Goal: Register for event/course

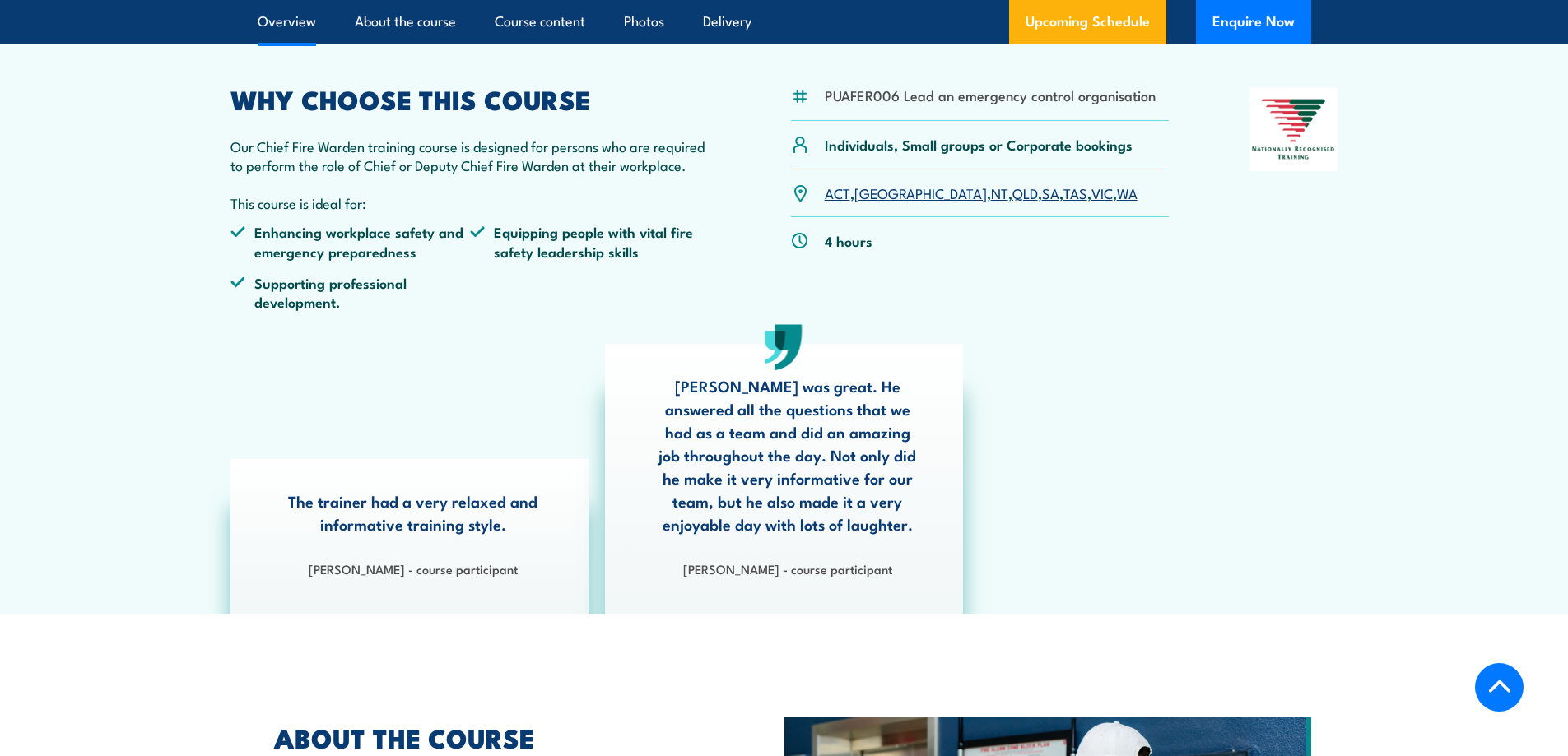
click at [1117, 198] on link "WA" at bounding box center [1127, 193] width 21 height 20
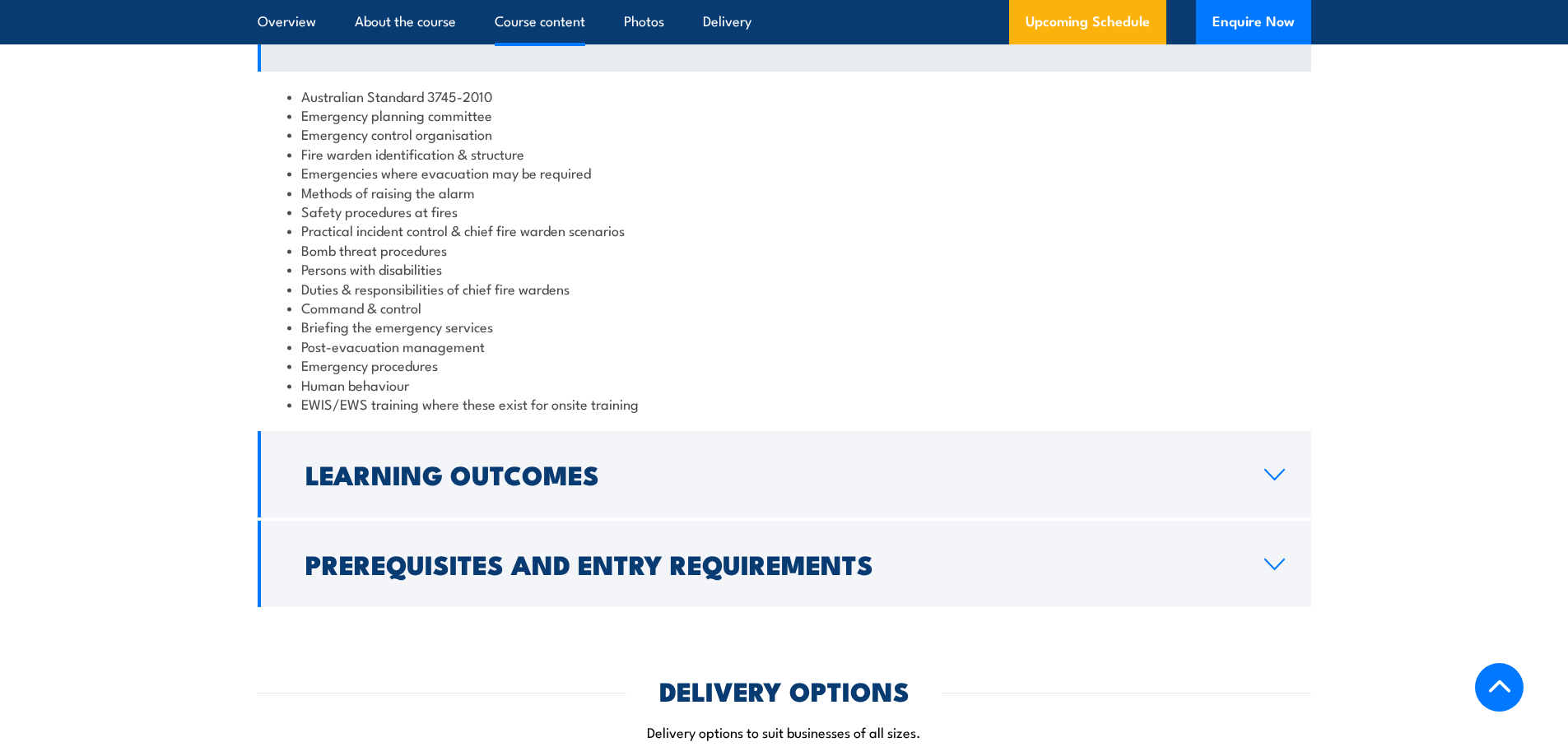
scroll to position [1619, 0]
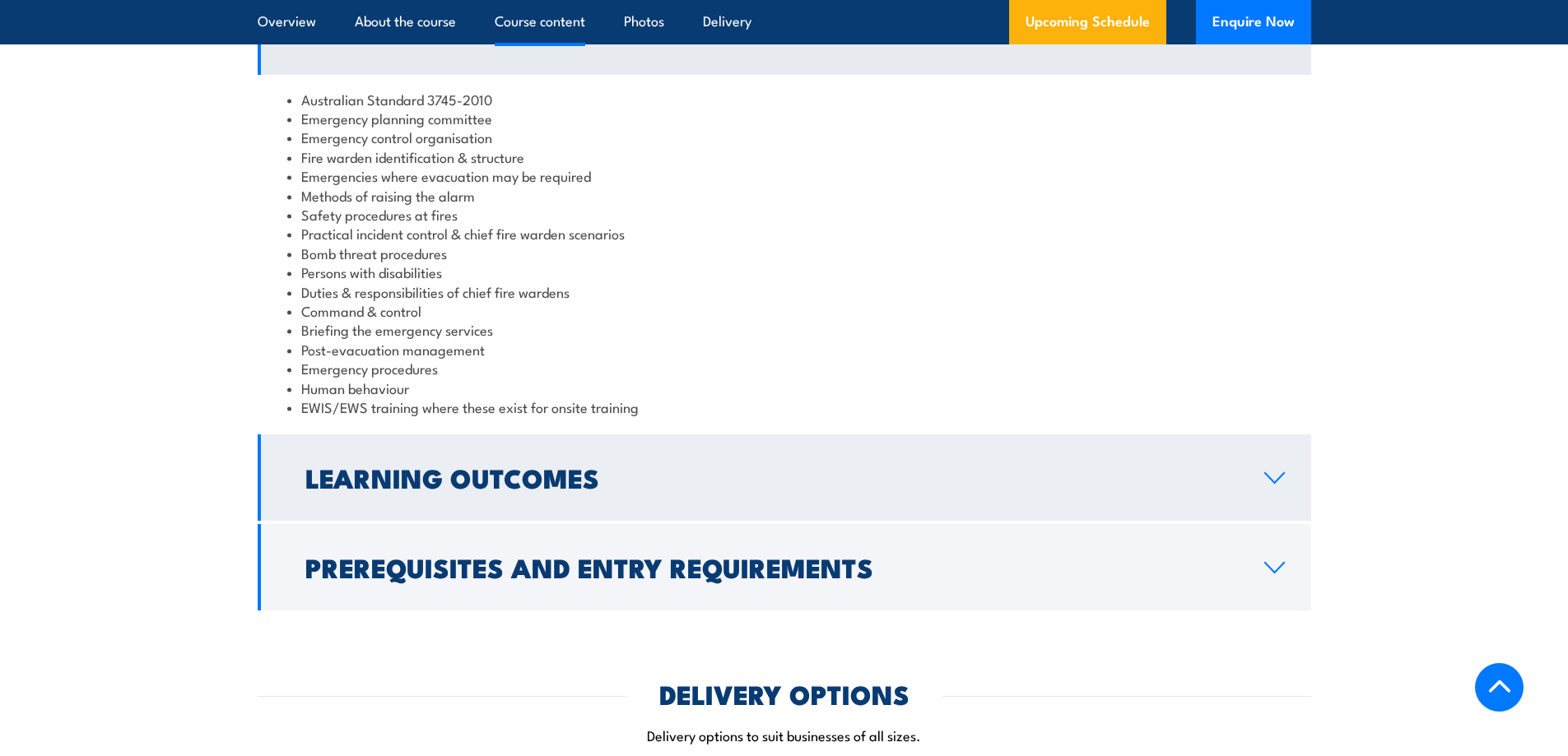
click at [663, 487] on h2 "Learning Outcomes" at bounding box center [772, 478] width 932 height 23
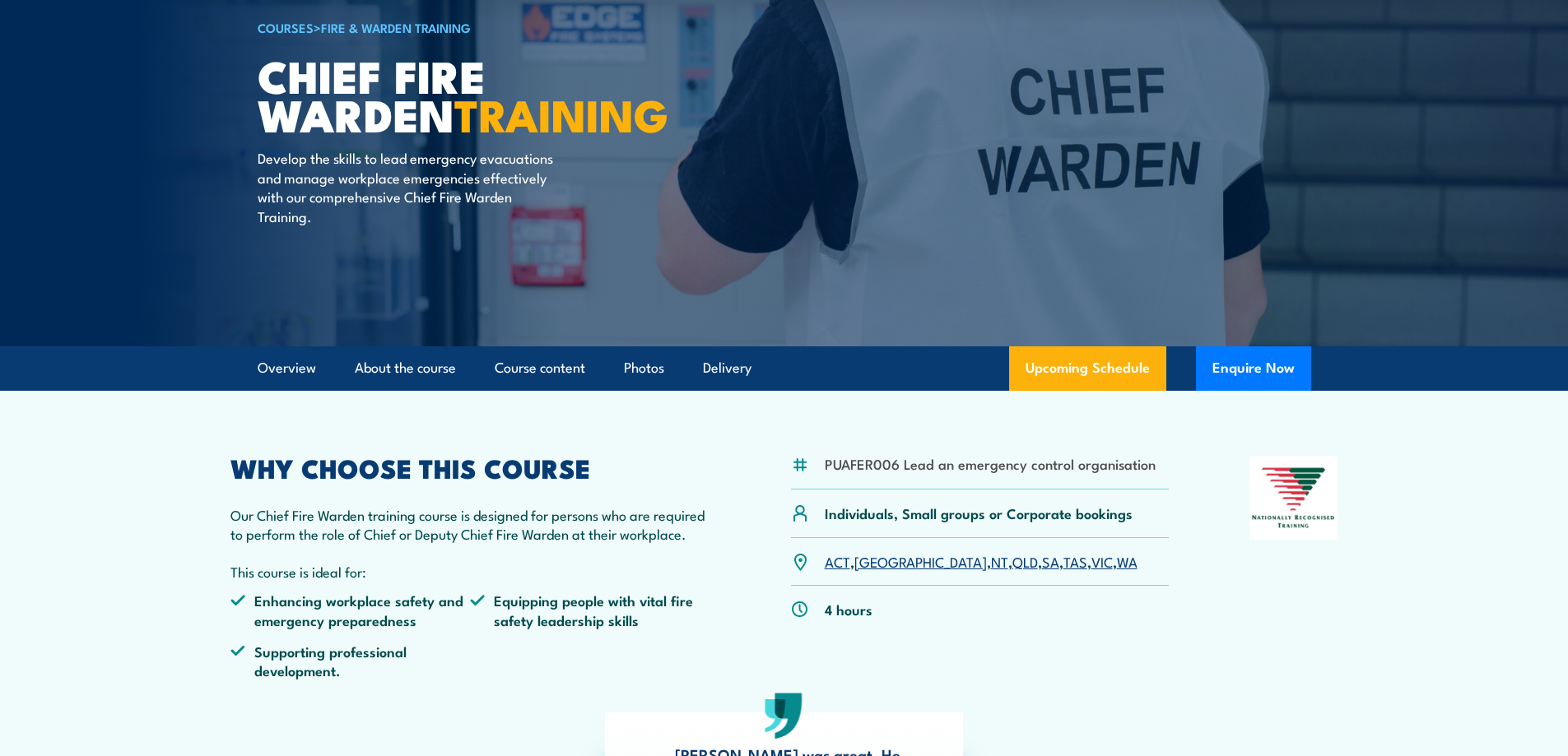
scroll to position [0, 0]
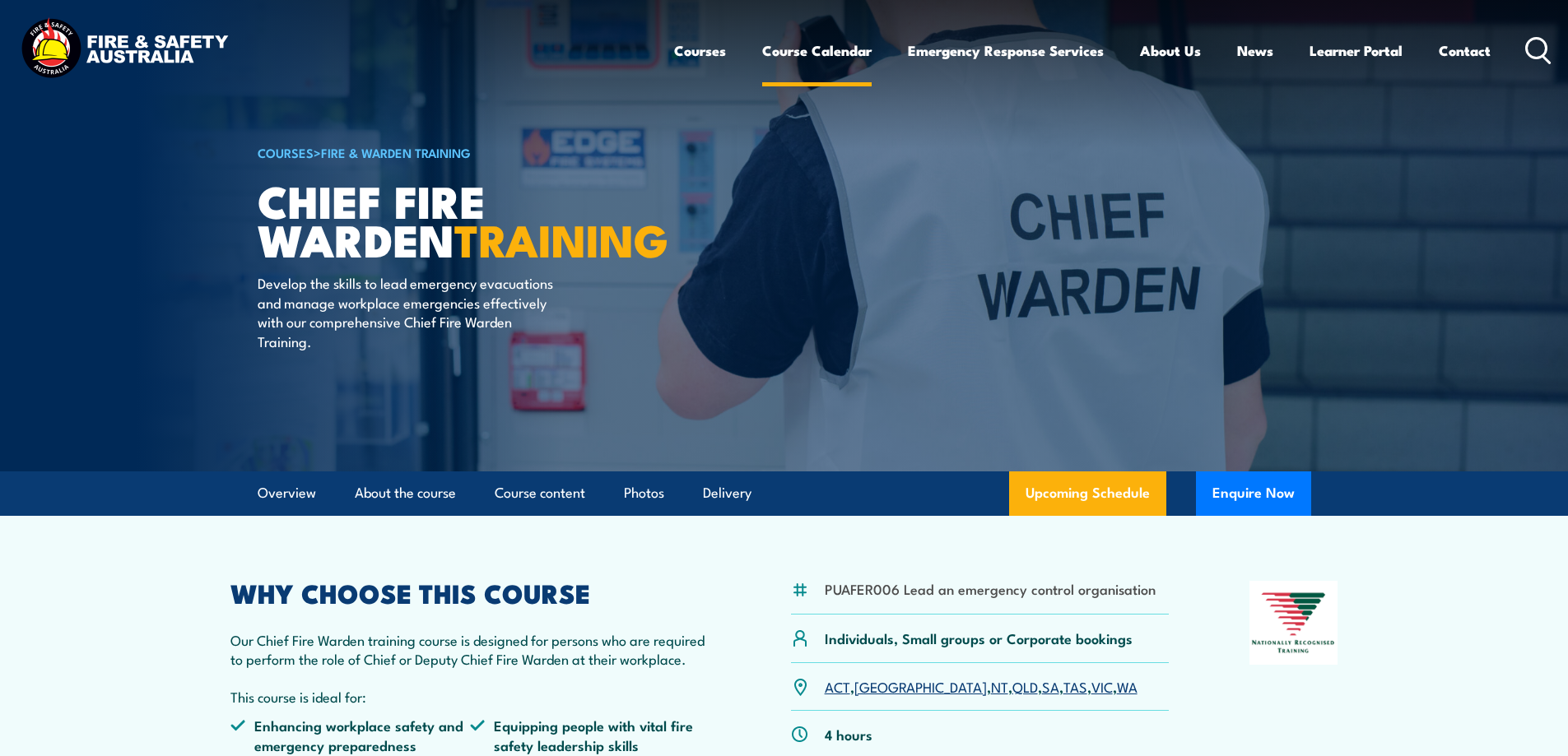
click at [840, 47] on link "Course Calendar" at bounding box center [817, 50] width 110 height 44
click at [795, 54] on link "Course Calendar" at bounding box center [817, 50] width 110 height 44
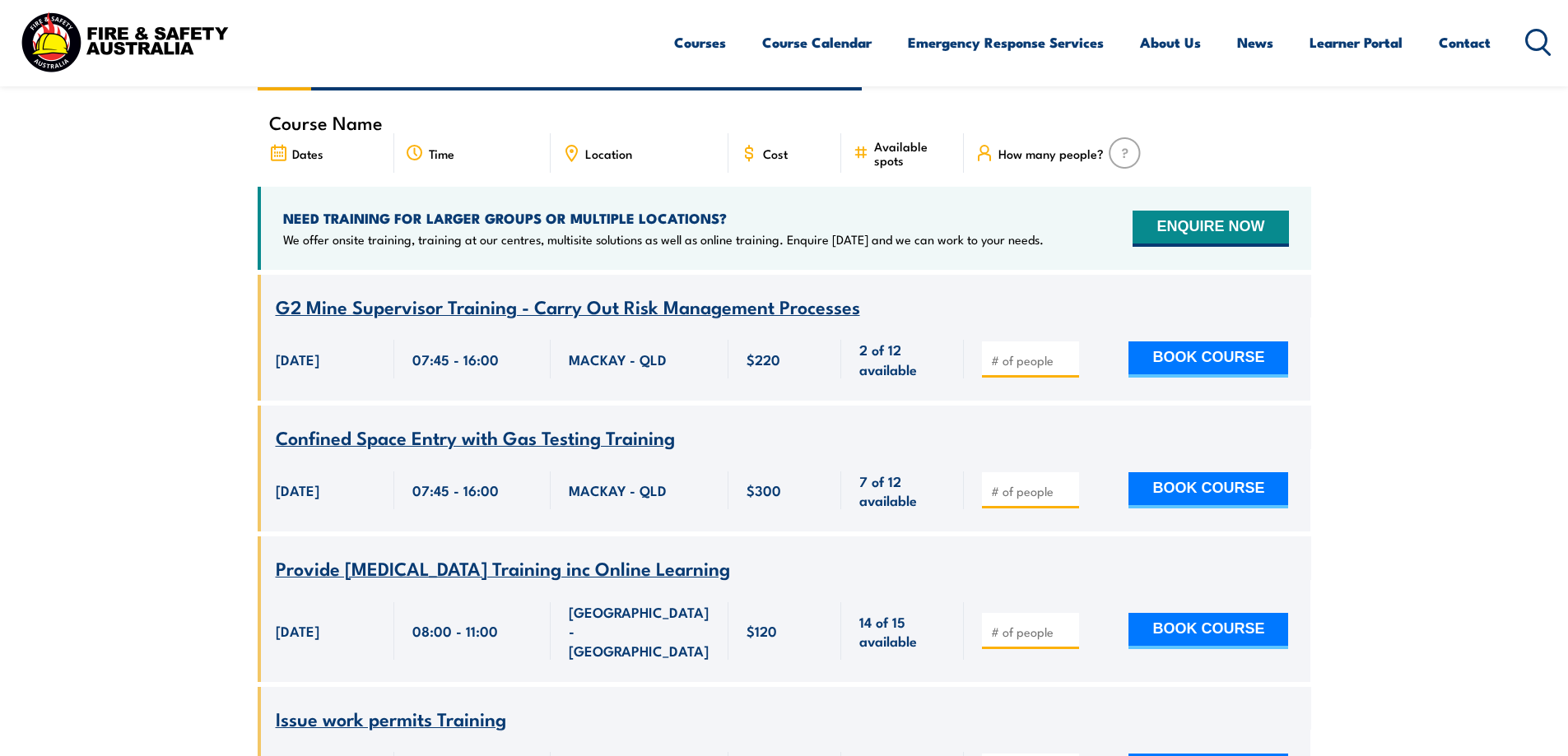
scroll to position [165, 0]
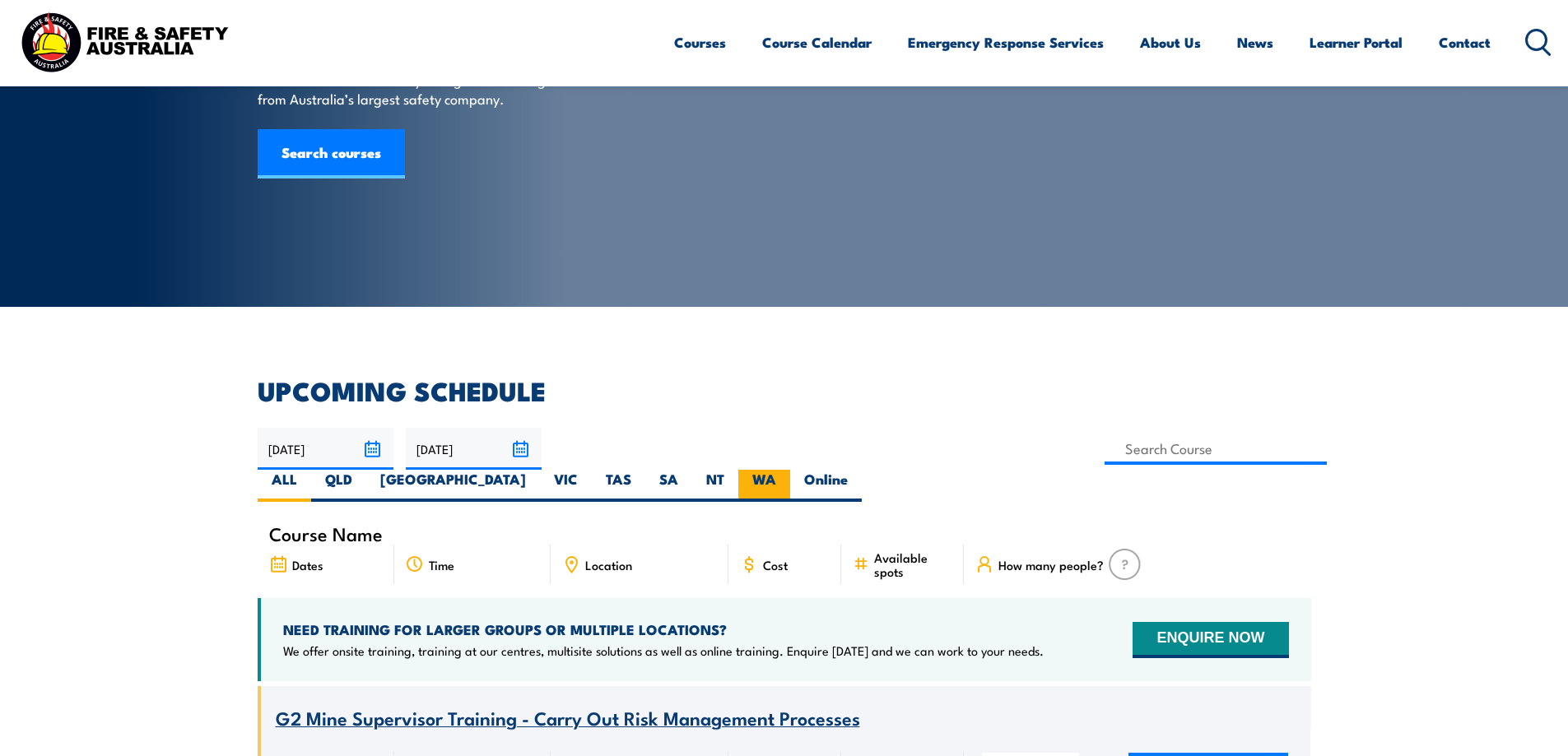
click at [790, 470] on label "WA" at bounding box center [764, 486] width 52 height 32
click at [787, 470] on input "WA" at bounding box center [782, 475] width 11 height 11
radio input "true"
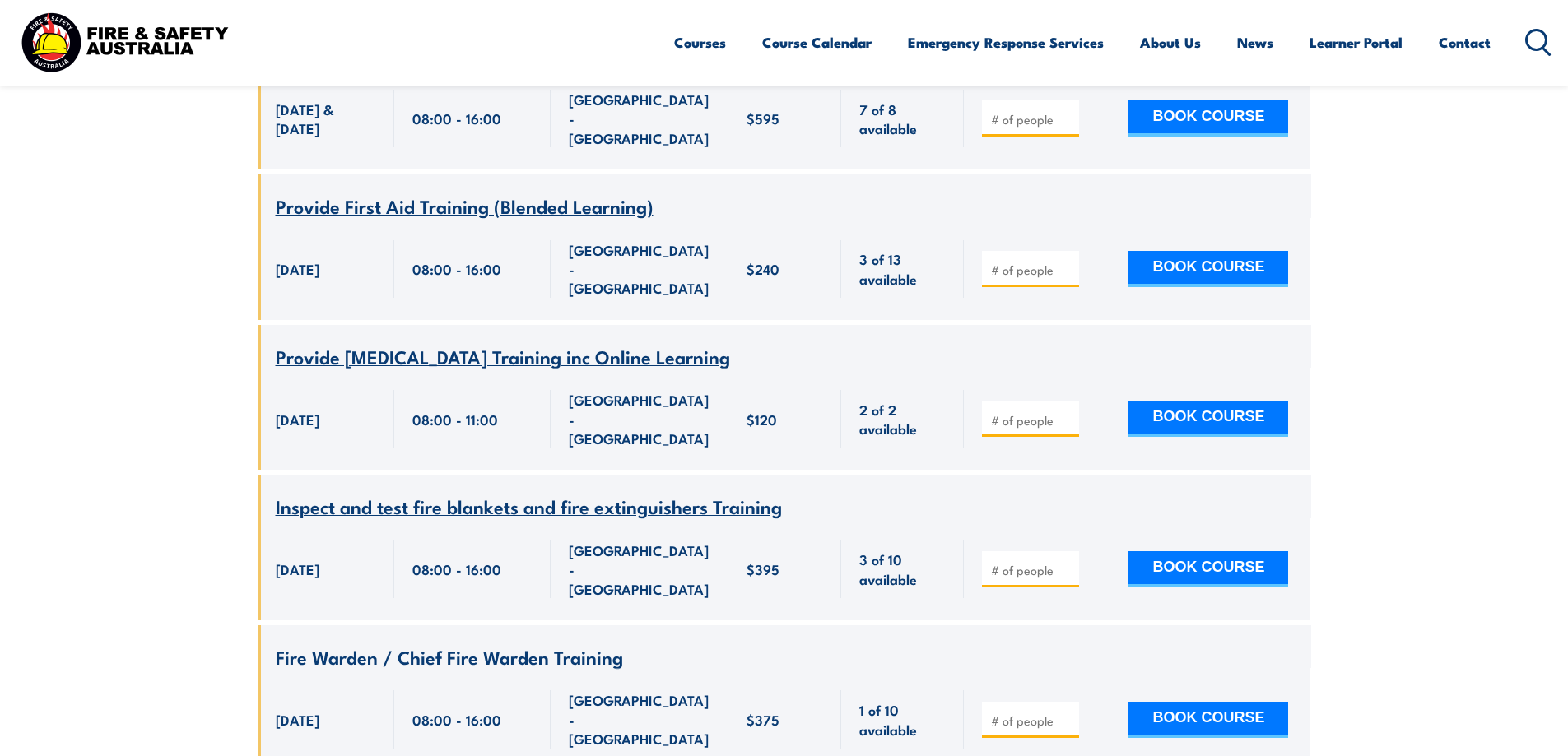
scroll to position [2683, 0]
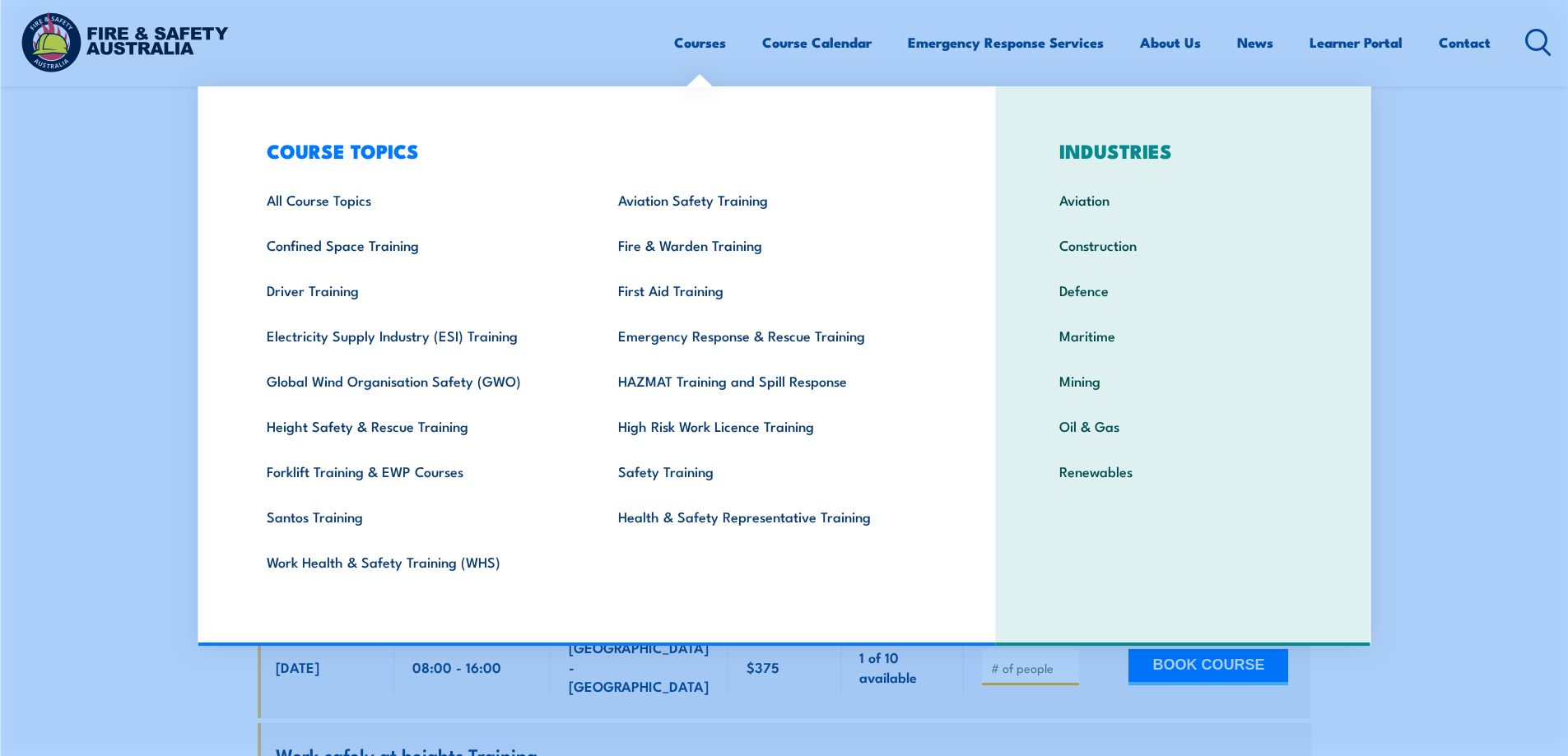
click at [679, 43] on link "Courses" at bounding box center [700, 42] width 52 height 44
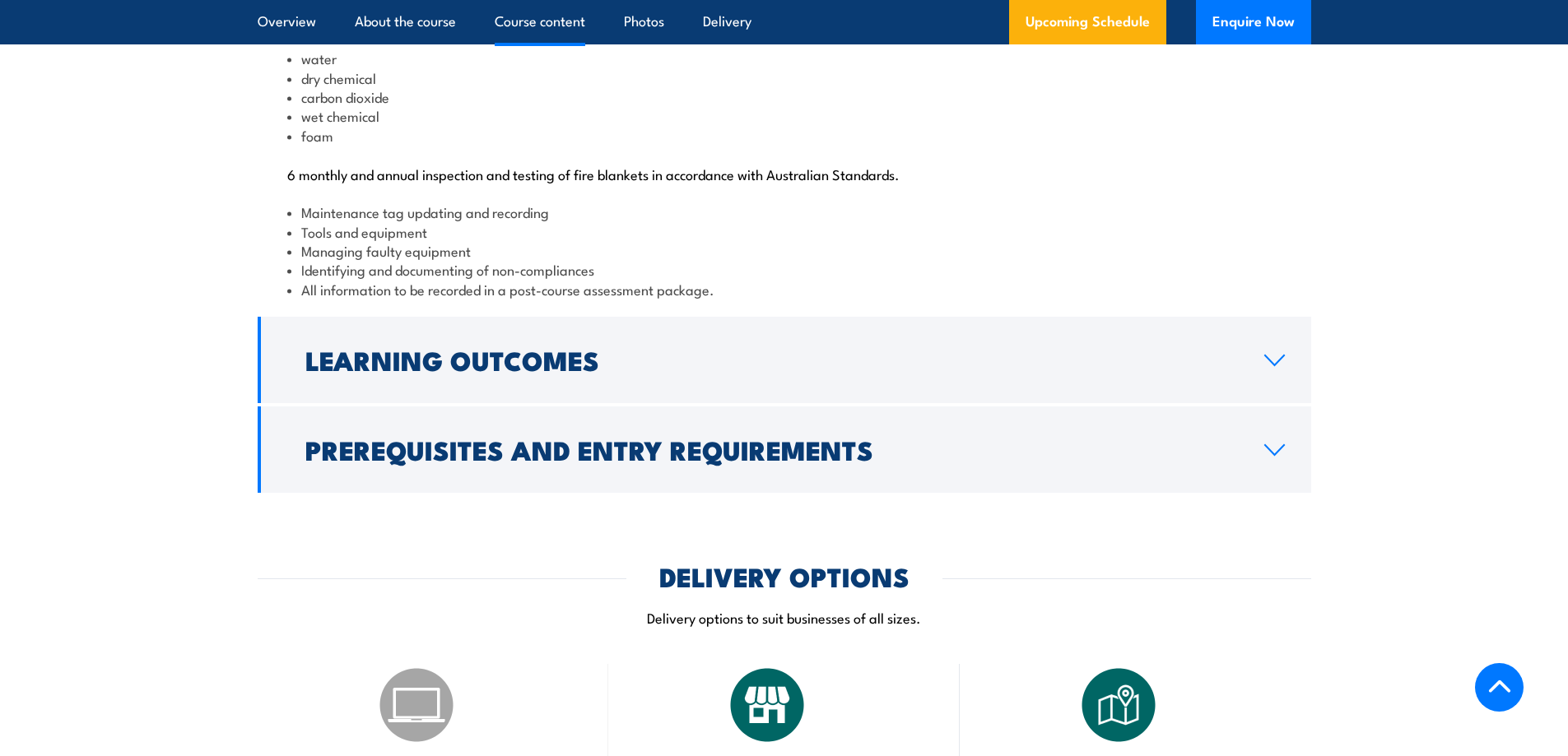
scroll to position [1811, 0]
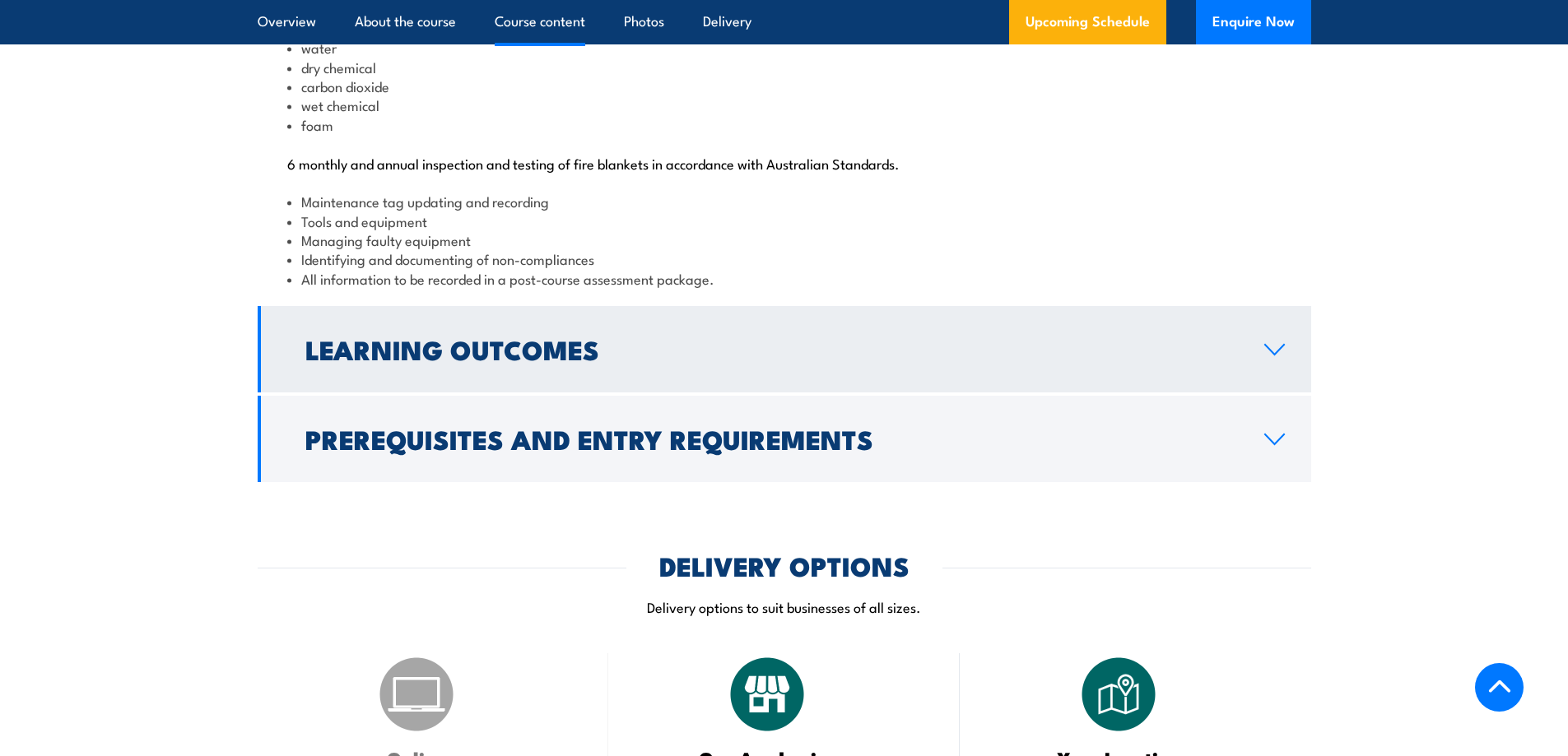
click at [394, 360] on h2 "Learning Outcomes" at bounding box center [772, 349] width 932 height 23
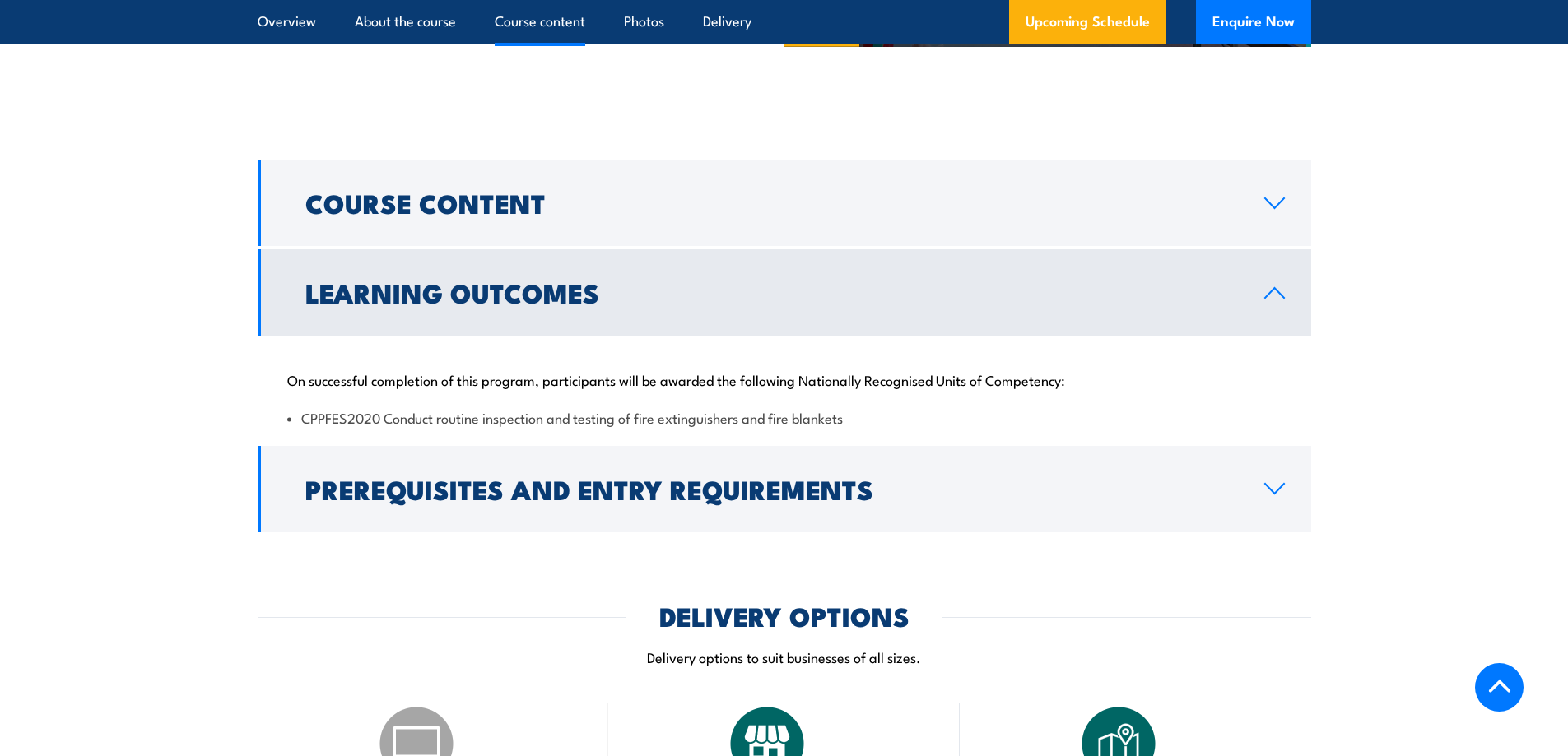
scroll to position [1564, 0]
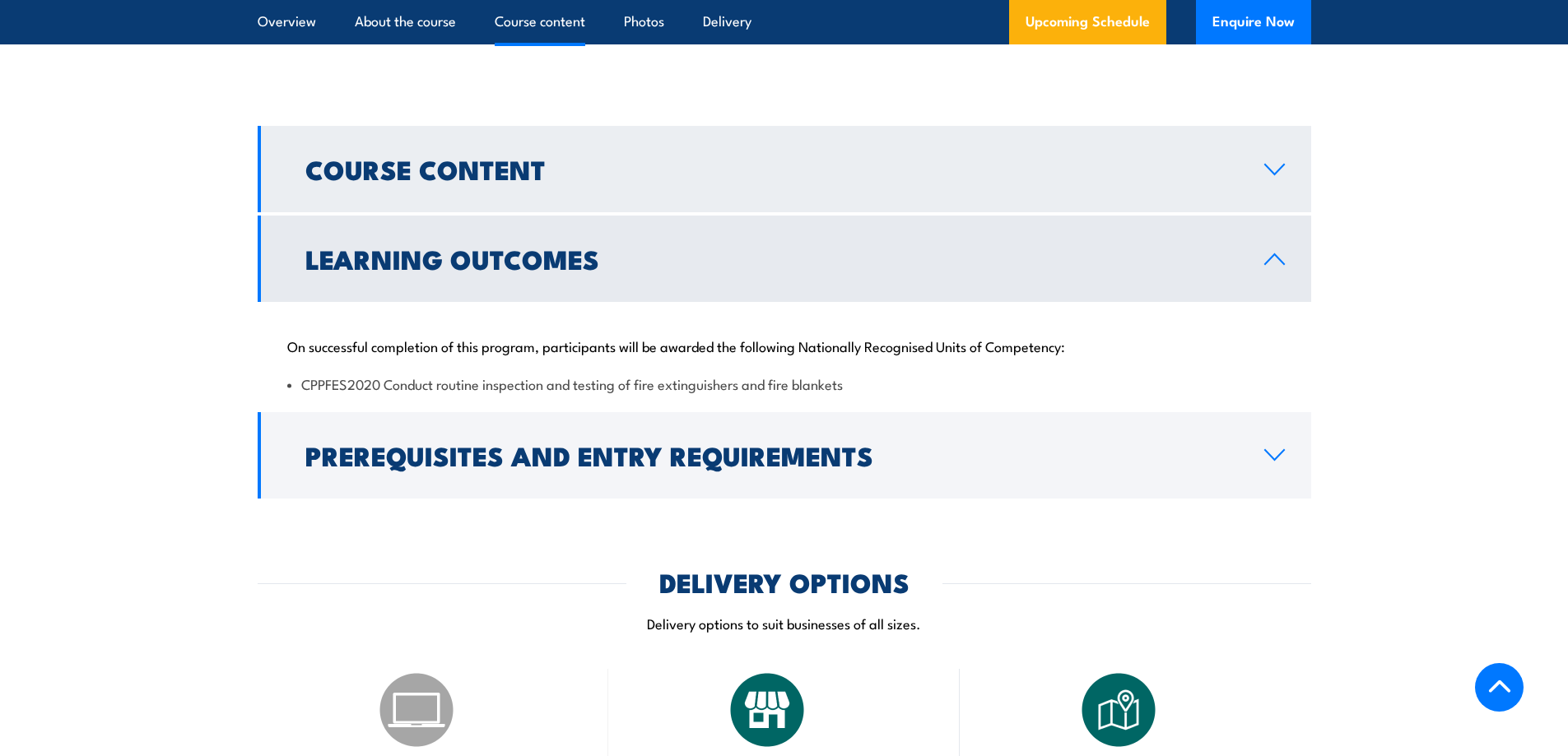
click at [814, 180] on h2 "Course Content" at bounding box center [772, 168] width 932 height 23
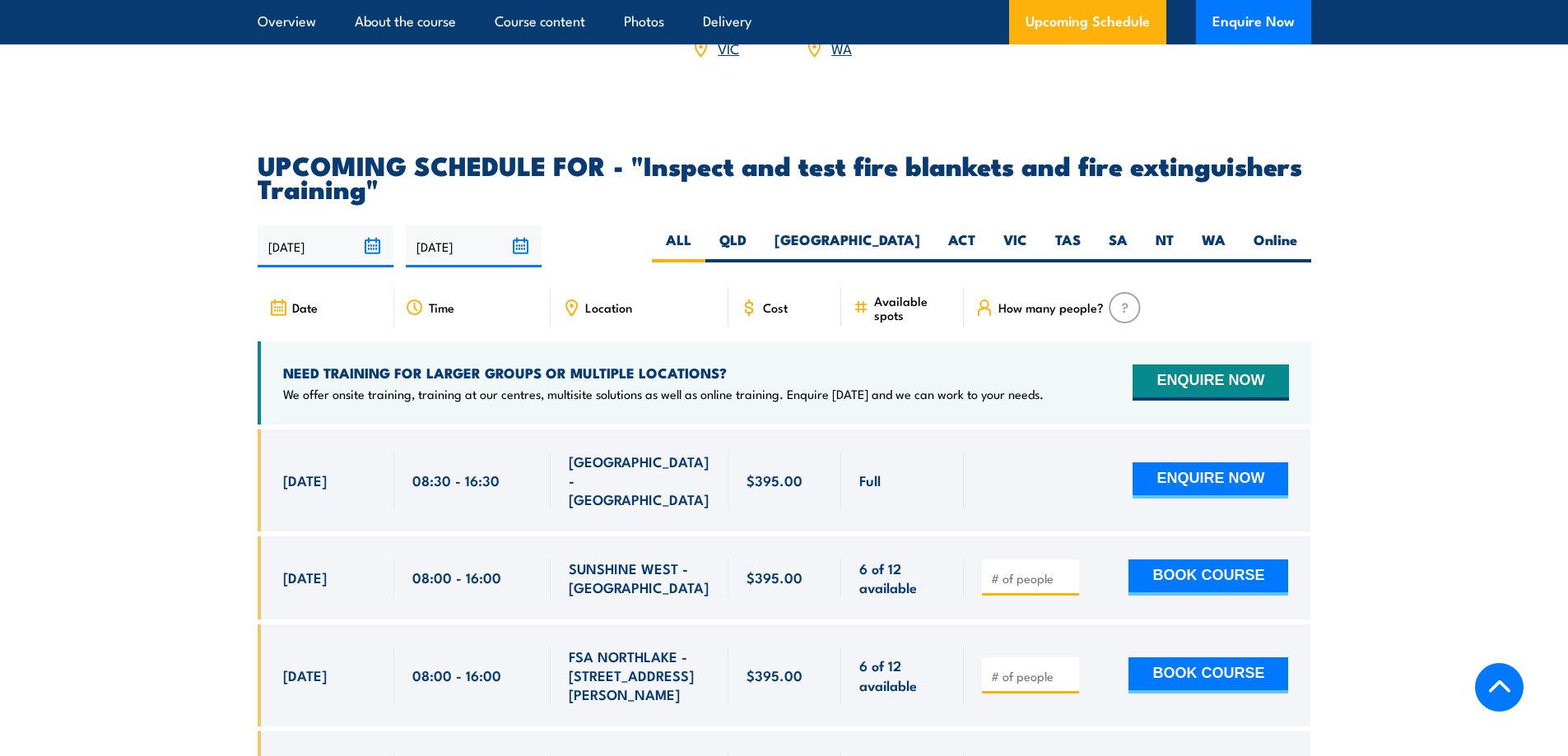
scroll to position [2880, 0]
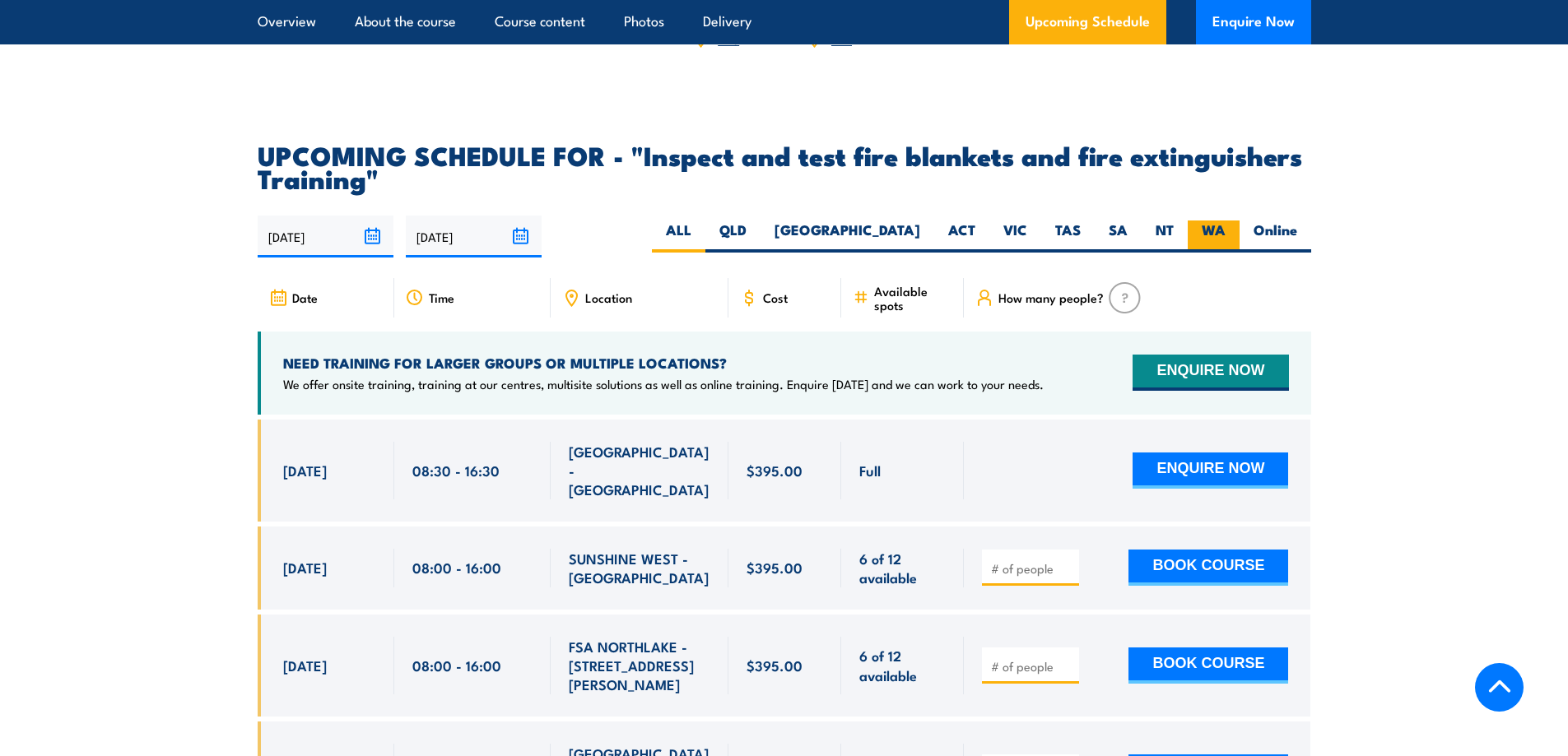
click at [1201, 252] on label "WA" at bounding box center [1213, 236] width 52 height 32
click at [1226, 231] on input "WA" at bounding box center [1231, 226] width 11 height 11
radio input "true"
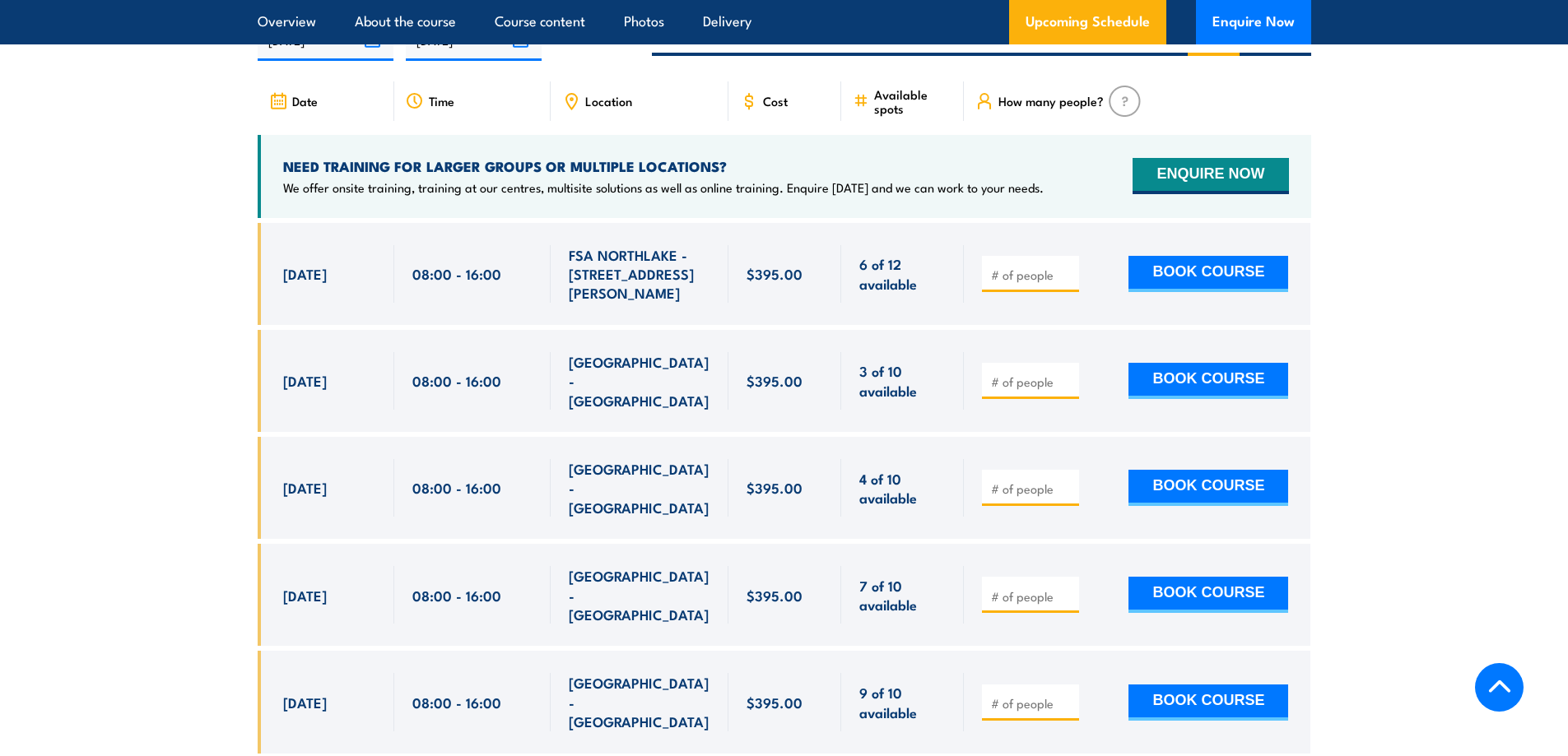
scroll to position [3057, 0]
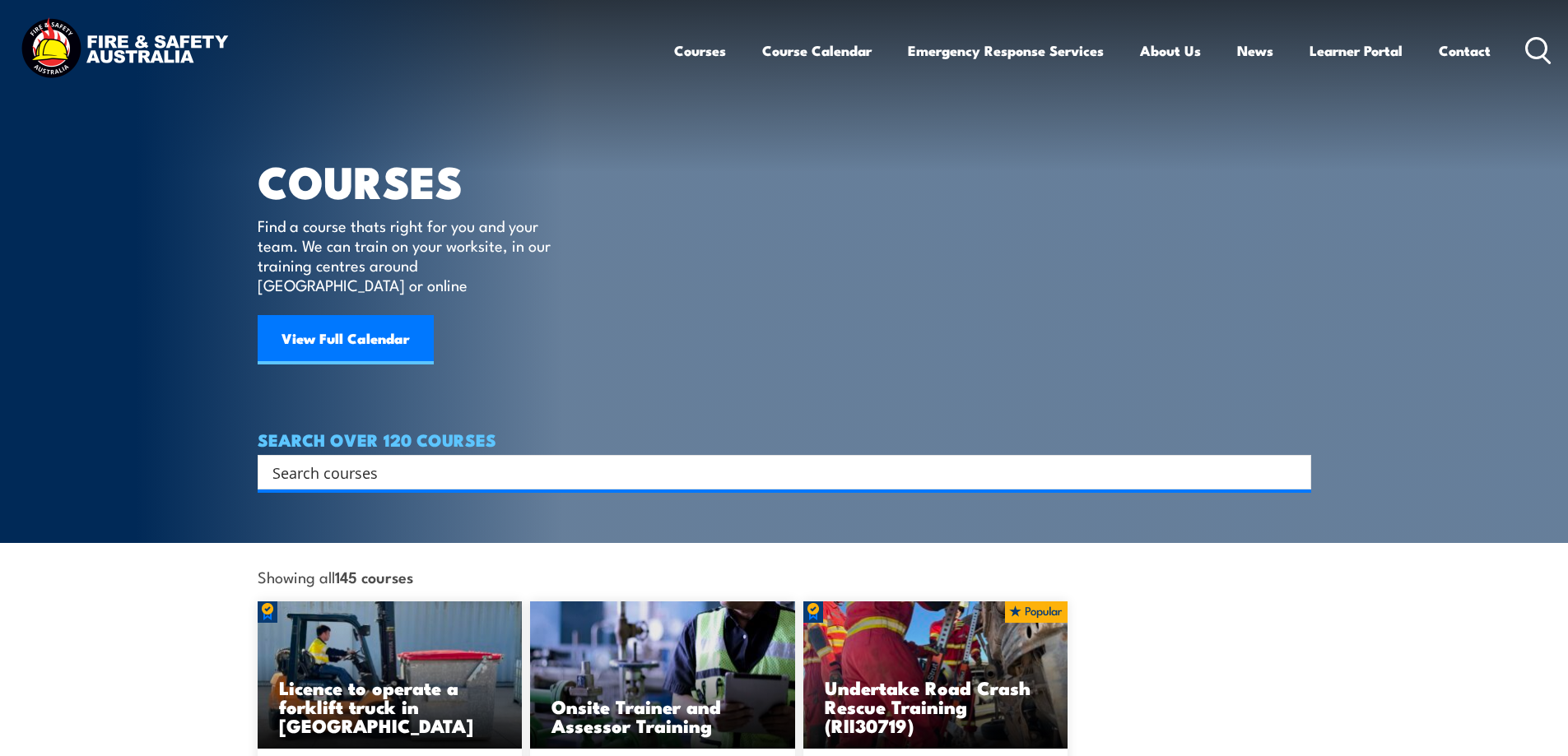
click at [685, 53] on link "Courses" at bounding box center [700, 50] width 52 height 44
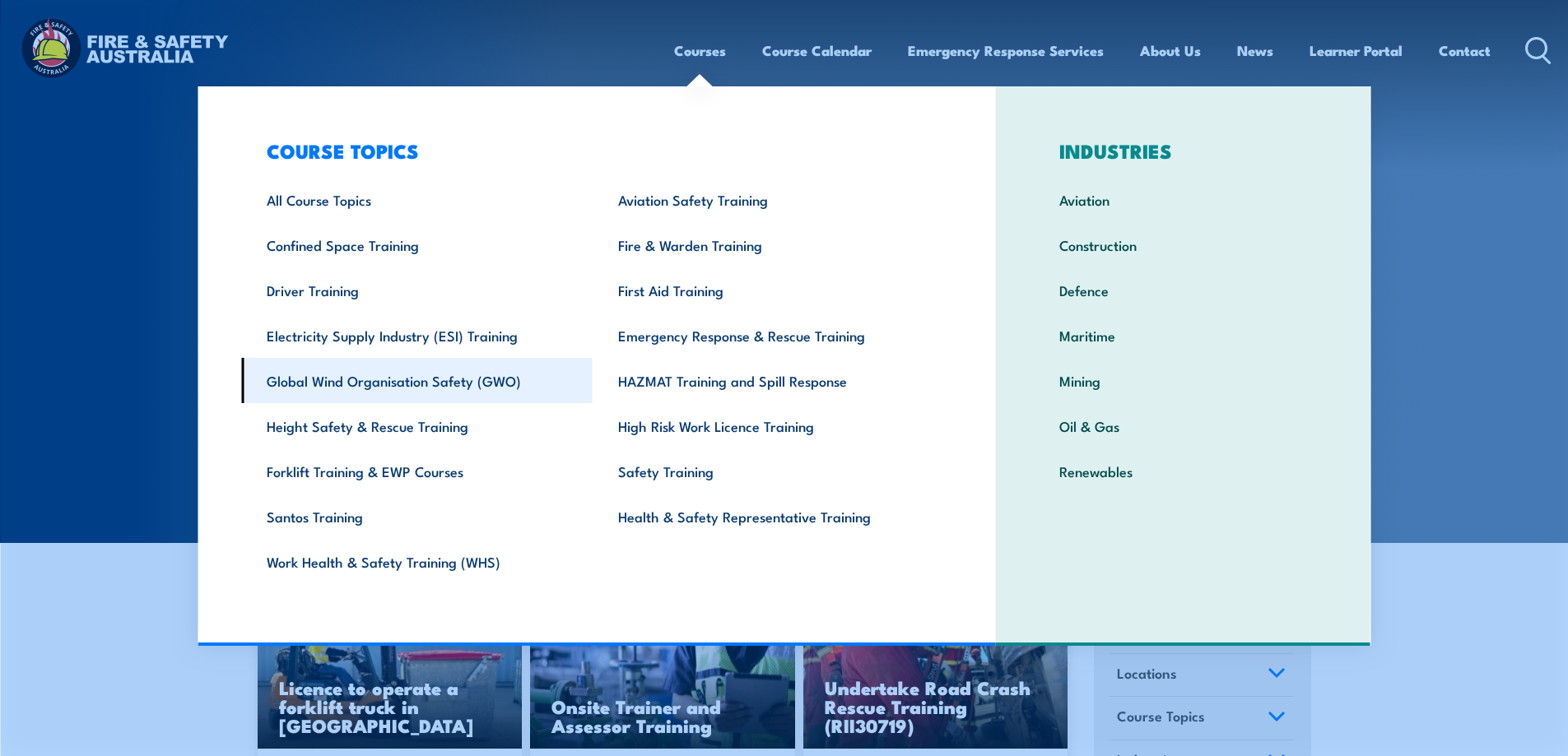
click at [335, 390] on link "Global Wind Organisation Safety (GWO)" at bounding box center [417, 381] width 351 height 45
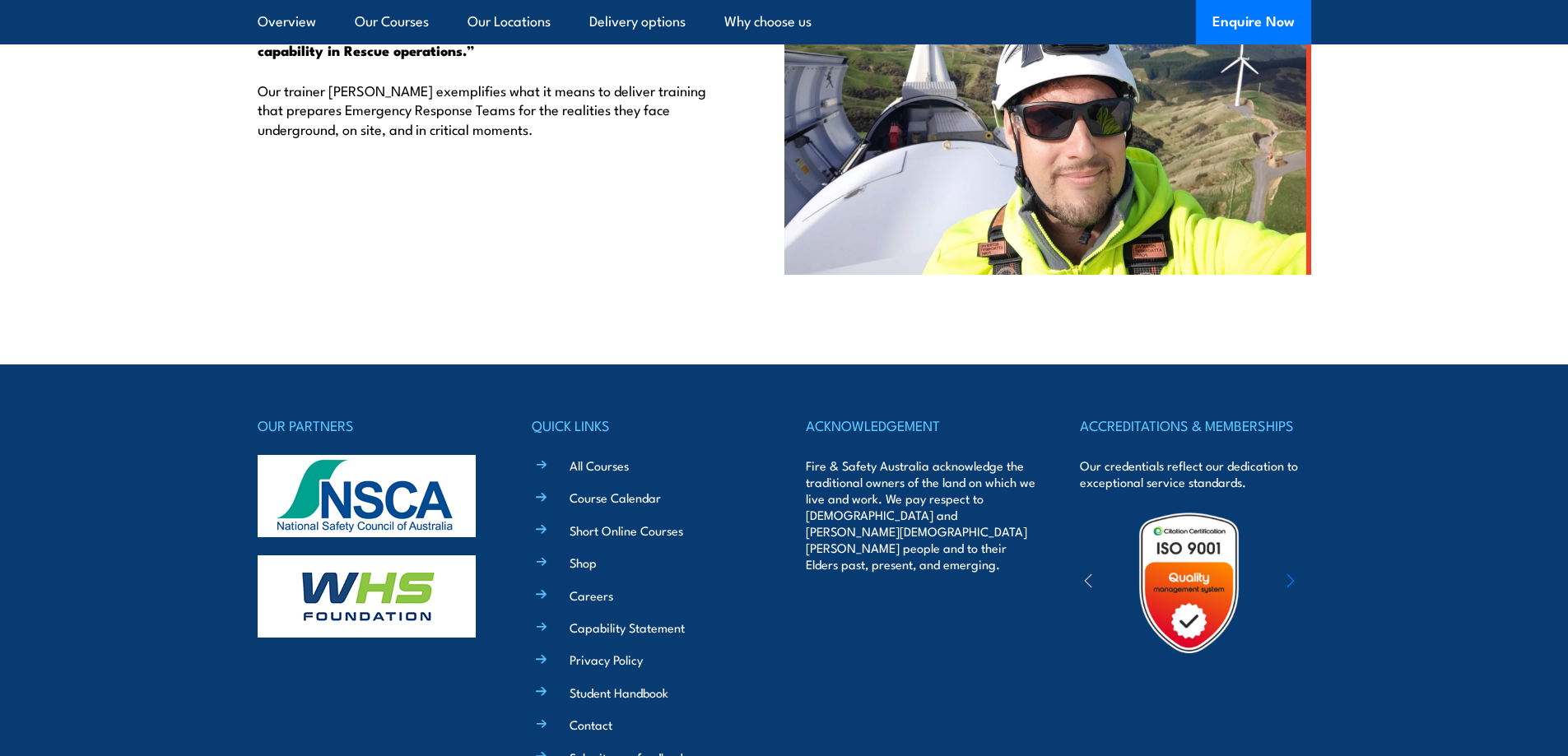
scroll to position [4362, 0]
